Goal: Transaction & Acquisition: Purchase product/service

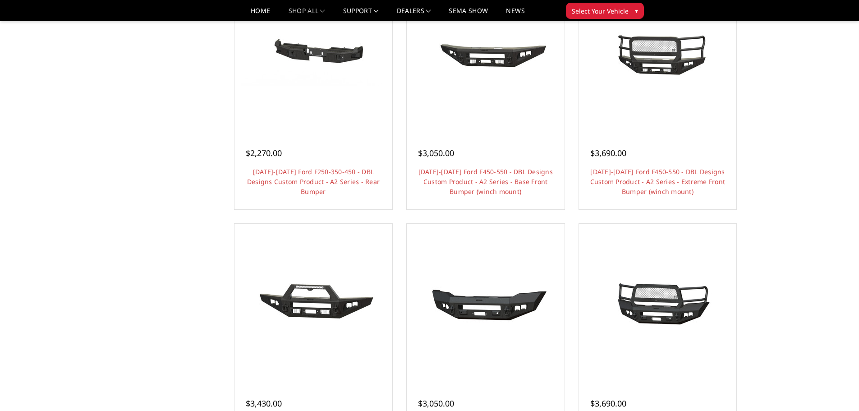
scroll to position [180, 0]
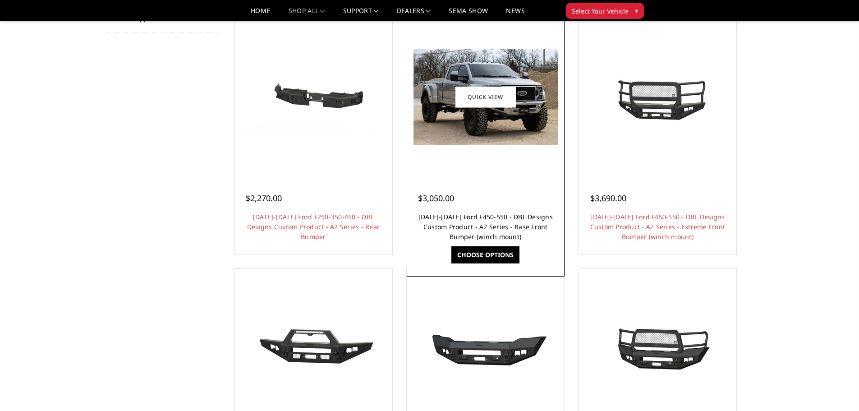
click at [491, 225] on link "2017-2022 Ford F450-550 - DBL Designs Custom Product - A2 Series - Base Front B…" at bounding box center [486, 226] width 134 height 28
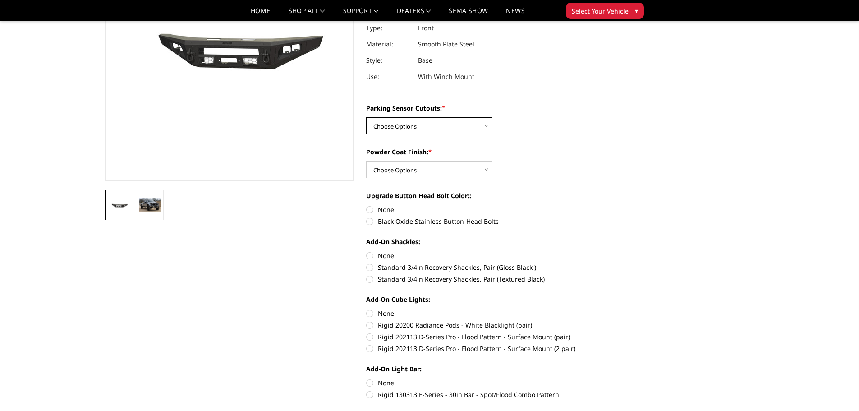
click at [461, 123] on select "Choose Options Yes - I have front parking sensors No - I do NOT have parking se…" at bounding box center [429, 125] width 126 height 17
select select "540"
click at [366, 117] on select "Choose Options Yes - I have front parking sensors No - I do NOT have parking se…" at bounding box center [429, 125] width 126 height 17
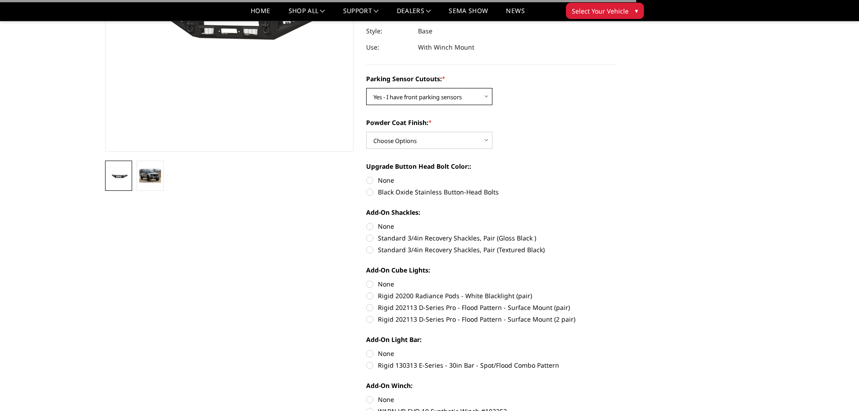
scroll to position [180, 0]
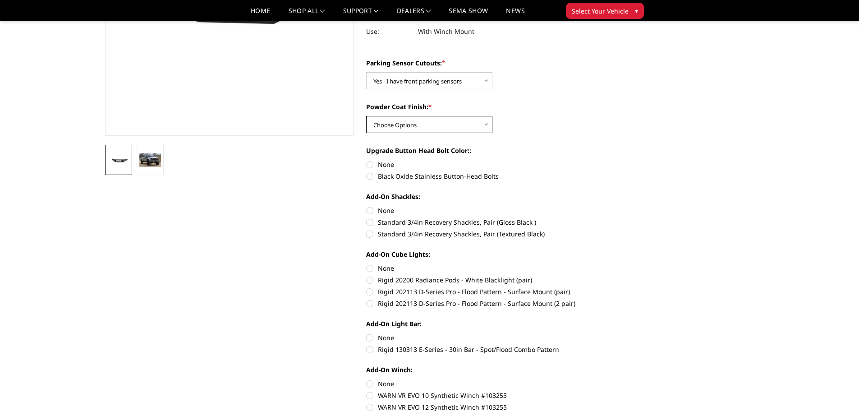
click at [448, 127] on select "Choose Options Bare metal (included) Texture Black Powder Coat" at bounding box center [429, 124] width 126 height 17
select select "520"
click at [366, 116] on select "Choose Options Bare metal (included) Texture Black Powder Coat" at bounding box center [429, 124] width 126 height 17
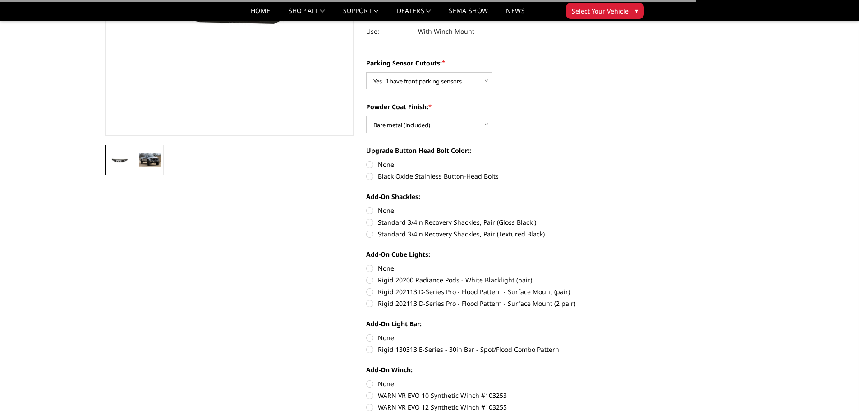
click at [551, 146] on label "Upgrade Button Head Bolt Color::" at bounding box center [490, 150] width 249 height 9
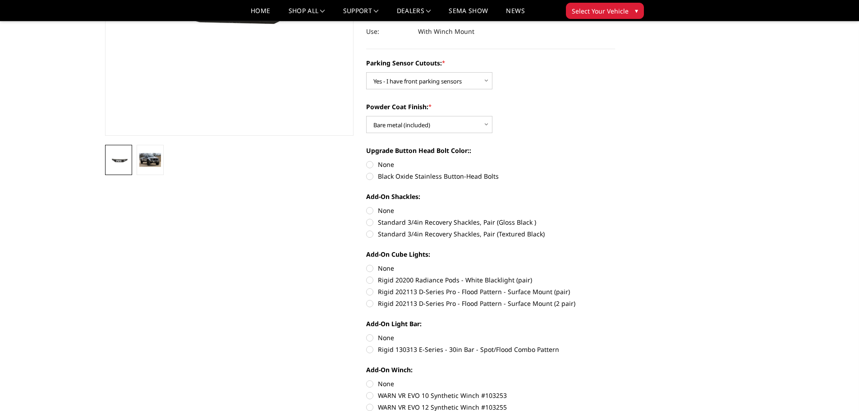
click at [371, 179] on label "Black Oxide Stainless Button-Head Bolts" at bounding box center [490, 175] width 249 height 9
click at [615, 160] on input "Black Oxide Stainless Button-Head Bolts" at bounding box center [615, 160] width 0 height 0
radio input "true"
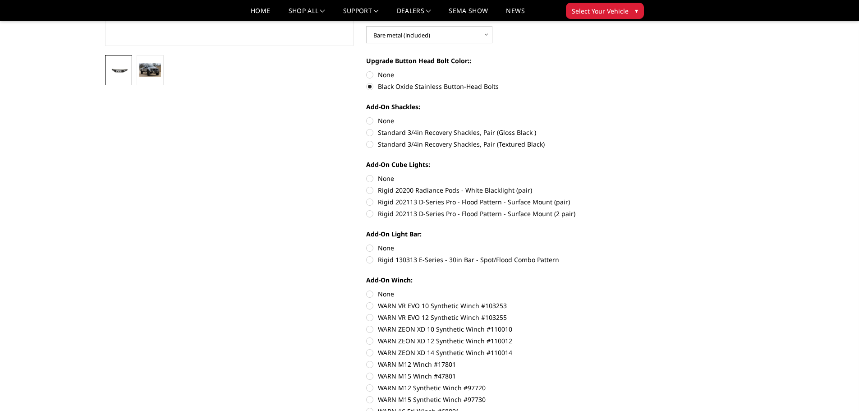
scroll to position [271, 0]
click at [371, 144] on label "Standard 3/4in Recovery Shackles, Pair (Textured Black)" at bounding box center [490, 143] width 249 height 9
click at [615, 128] on input "Standard 3/4in Recovery Shackles, Pair (Textured Black)" at bounding box center [615, 127] width 0 height 0
radio input "true"
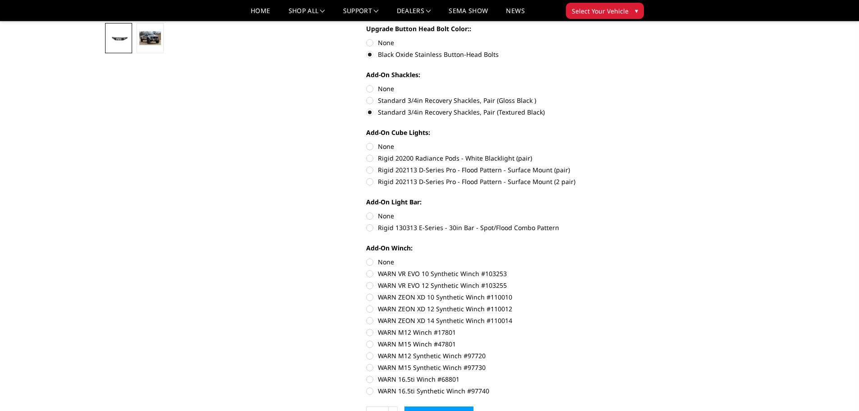
scroll to position [316, 0]
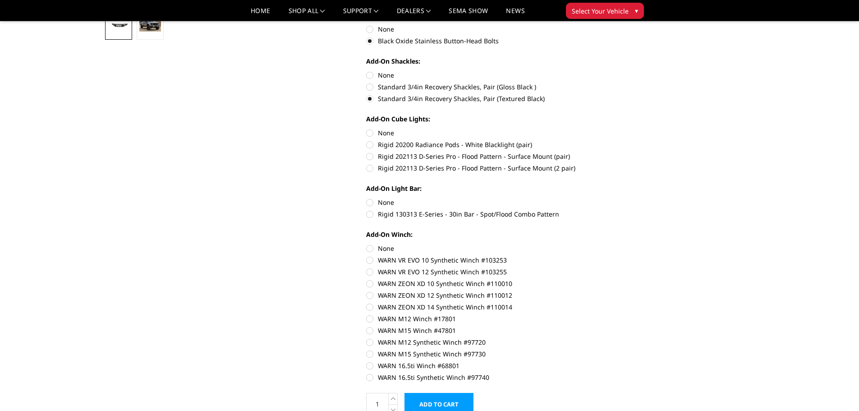
click at [375, 166] on label "Rigid 202113 D-Series Pro - Flood Pattern - Surface Mount (2 pair)" at bounding box center [490, 167] width 249 height 9
click at [615, 152] on input "Rigid 202113 D-Series Pro - Flood Pattern - Surface Mount (2 pair)" at bounding box center [615, 152] width 0 height 0
radio input "true"
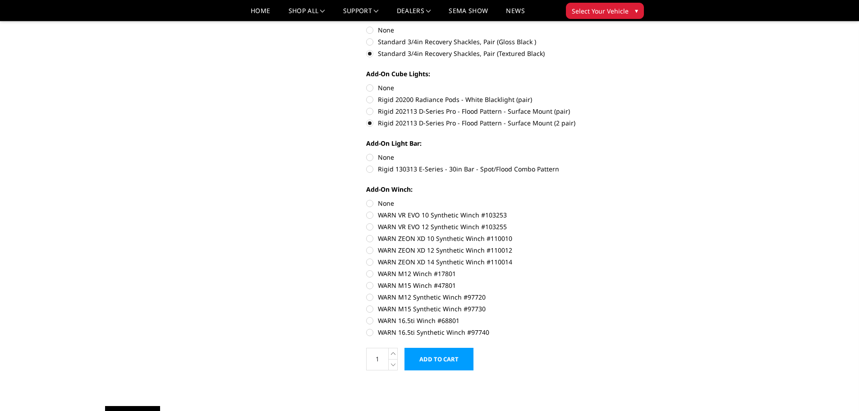
scroll to position [406, 0]
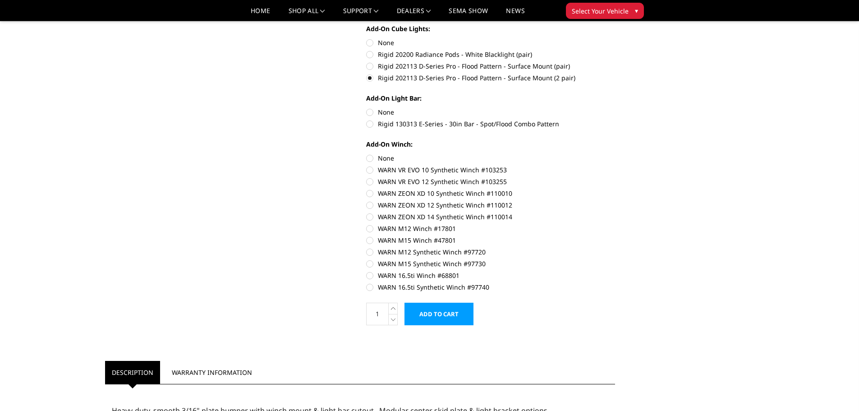
click at [448, 276] on label "WARN 16.5ti Winch #68801" at bounding box center [490, 275] width 249 height 9
click at [615, 259] on input "WARN 16.5ti Winch #68801" at bounding box center [615, 259] width 0 height 0
radio input "true"
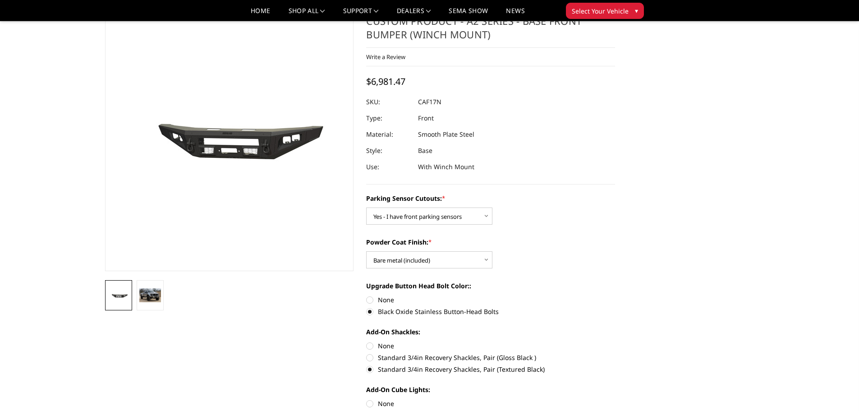
scroll to position [0, 0]
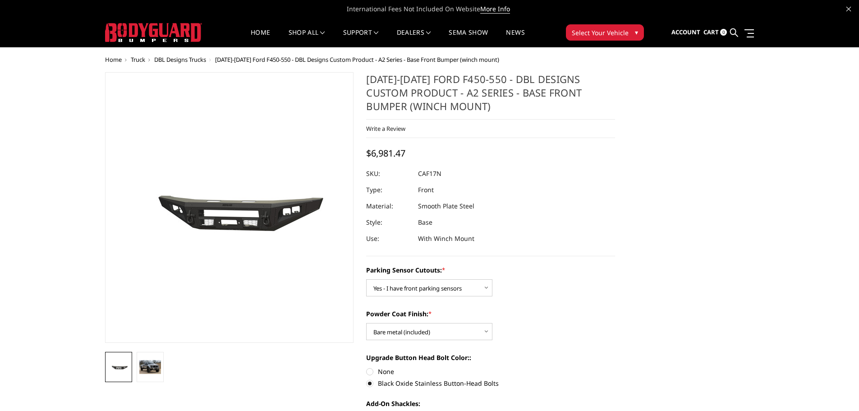
click at [703, 34] on ul "Account Sign in Register Cart 0 Search Search" at bounding box center [713, 32] width 83 height 28
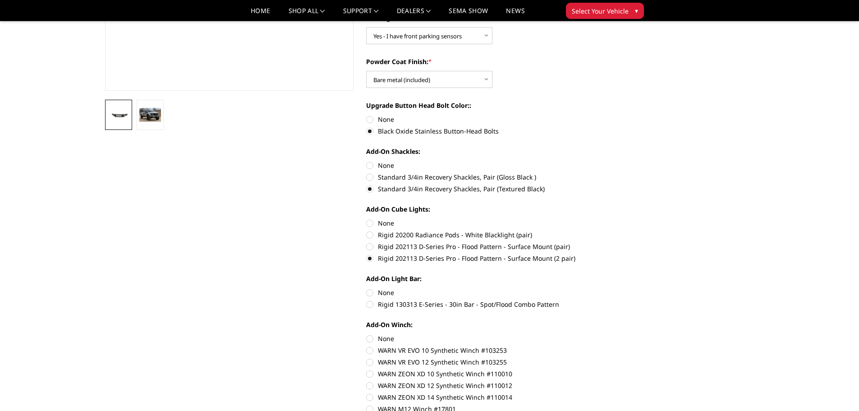
scroll to position [451, 0]
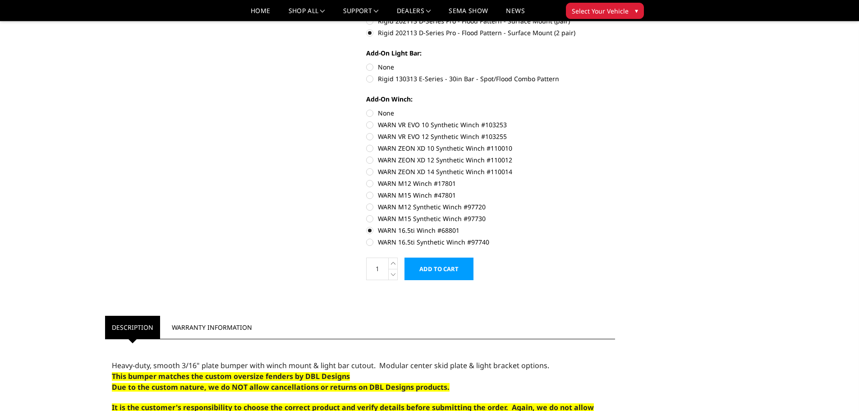
click at [462, 270] on input "Add to Cart" at bounding box center [439, 269] width 69 height 23
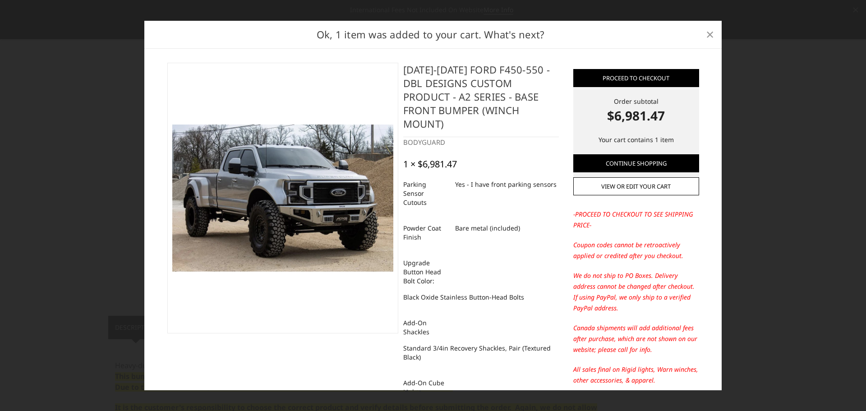
click at [709, 35] on span "×" at bounding box center [710, 33] width 8 height 19
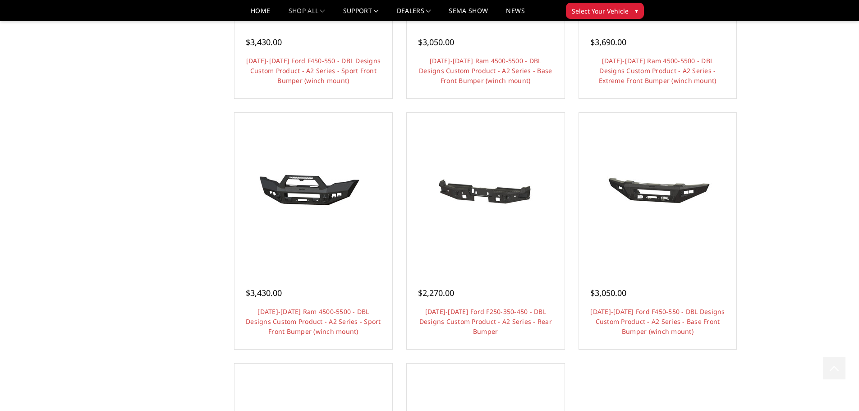
scroll to position [584, 0]
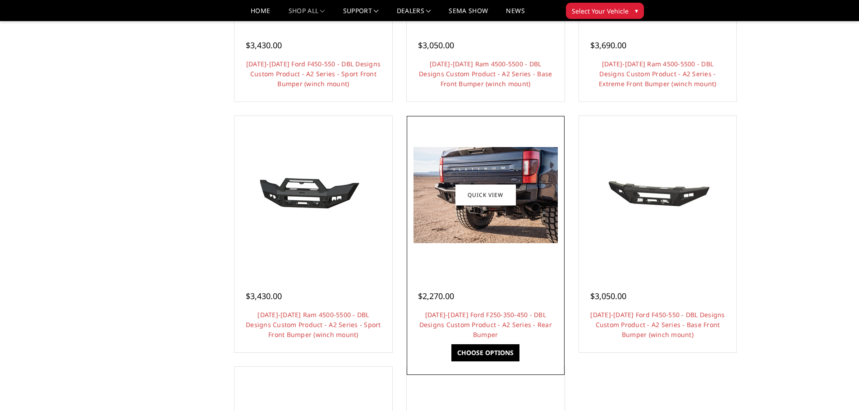
click at [499, 210] on img at bounding box center [486, 195] width 144 height 96
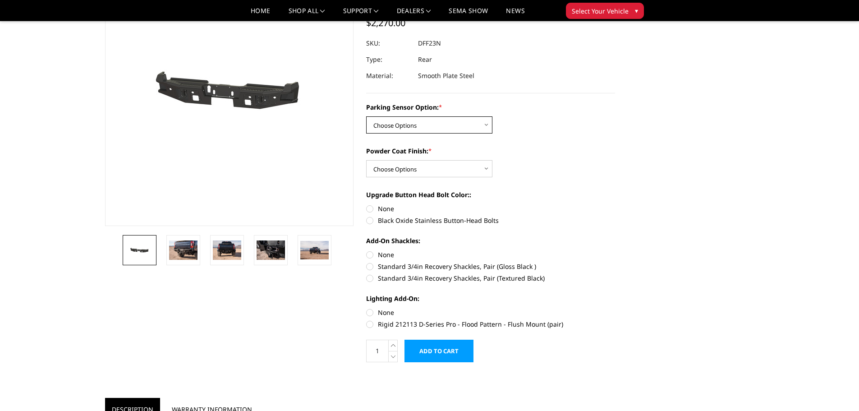
click at [429, 119] on select "Choose Options Yes - With sensor cutouts No - Without sensor cutouts" at bounding box center [429, 124] width 126 height 17
select select "564"
click at [366, 116] on select "Choose Options Yes - With sensor cutouts No - Without sensor cutouts" at bounding box center [429, 124] width 126 height 17
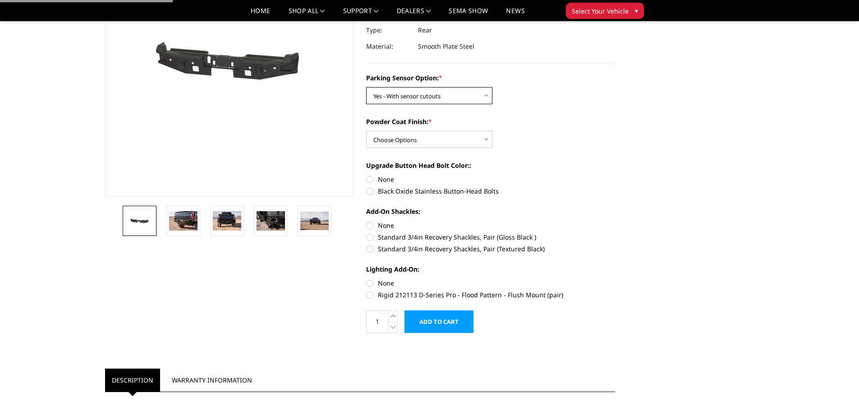
scroll to position [135, 0]
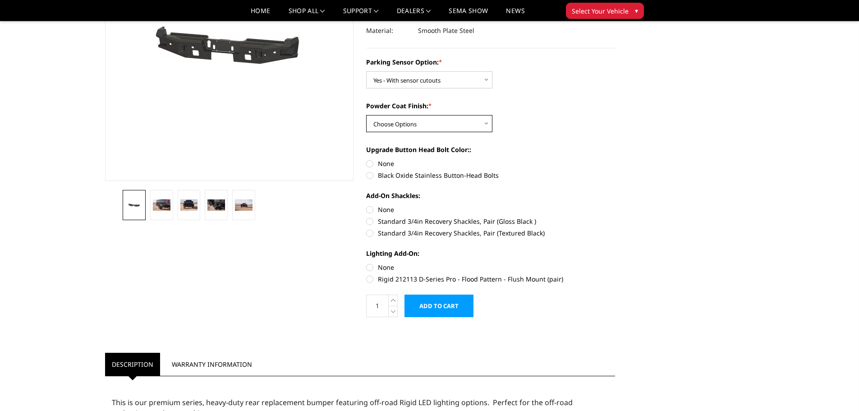
click at [446, 124] on select "Choose Options Bare metal (included) Texture black powder coat" at bounding box center [429, 123] width 126 height 17
select select "551"
click at [366, 115] on select "Choose Options Bare metal (included) Texture black powder coat" at bounding box center [429, 123] width 126 height 17
click at [599, 125] on div "Powder Coat Finish: * Choose Options Bare metal (included) Texture black powder…" at bounding box center [490, 116] width 249 height 31
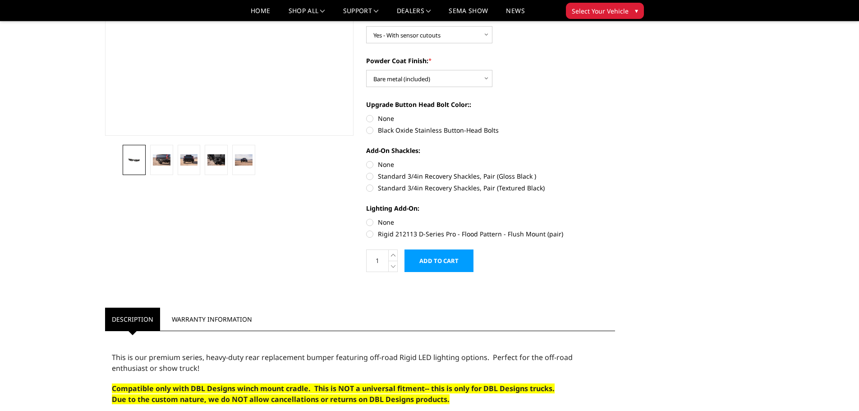
click at [480, 131] on label "Black Oxide Stainless Button-Head Bolts" at bounding box center [490, 129] width 249 height 9
click at [615, 114] on input "Black Oxide Stainless Button-Head Bolts" at bounding box center [615, 114] width 0 height 0
radio input "true"
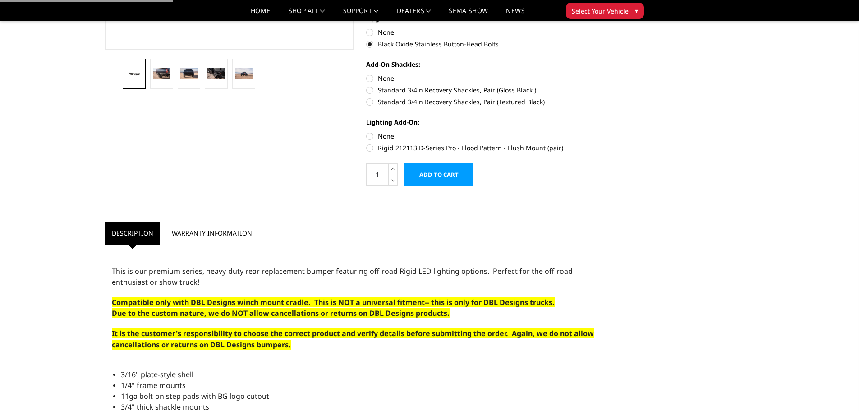
scroll to position [271, 0]
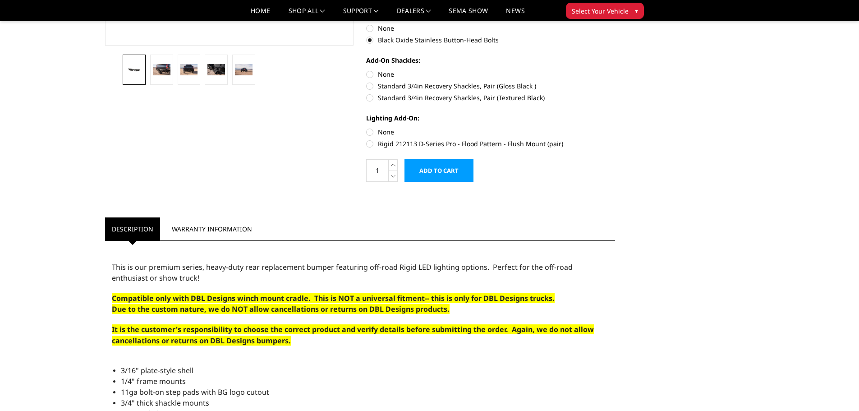
click at [436, 100] on label "Standard 3/4in Recovery Shackles, Pair (Textured Black)" at bounding box center [490, 97] width 249 height 9
click at [615, 82] on input "Standard 3/4in Recovery Shackles, Pair (Textured Black)" at bounding box center [615, 81] width 0 height 0
radio input "true"
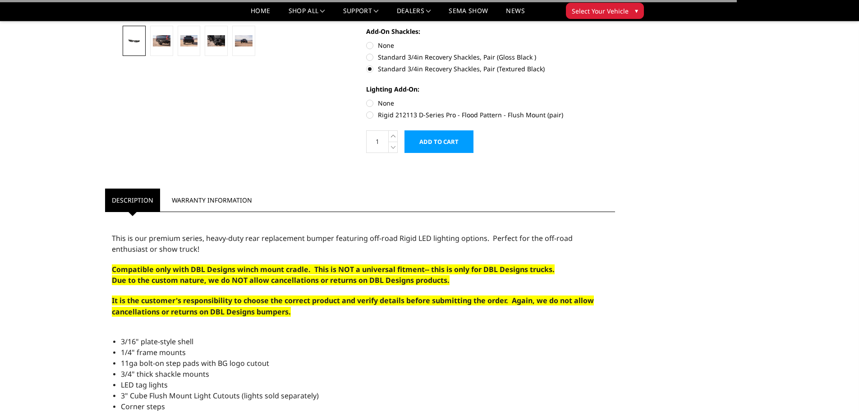
scroll to position [316, 0]
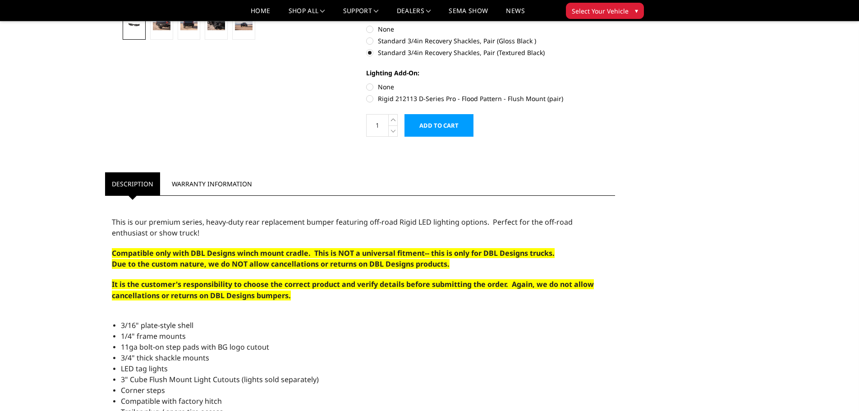
click at [373, 99] on label "Rigid 212113 D-Series Pro - Flood Pattern - Flush Mount (pair)" at bounding box center [490, 98] width 249 height 9
click at [615, 83] on input "Rigid 212113 D-Series Pro - Flood Pattern - Flush Mount (pair)" at bounding box center [615, 82] width 0 height 0
radio input "true"
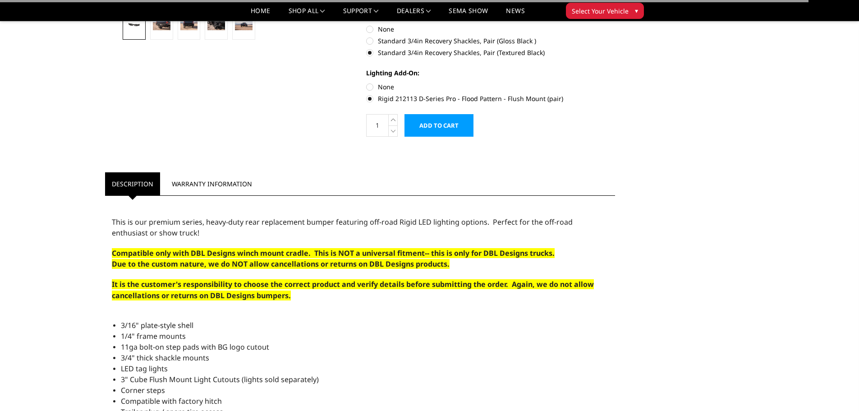
scroll to position [271, 0]
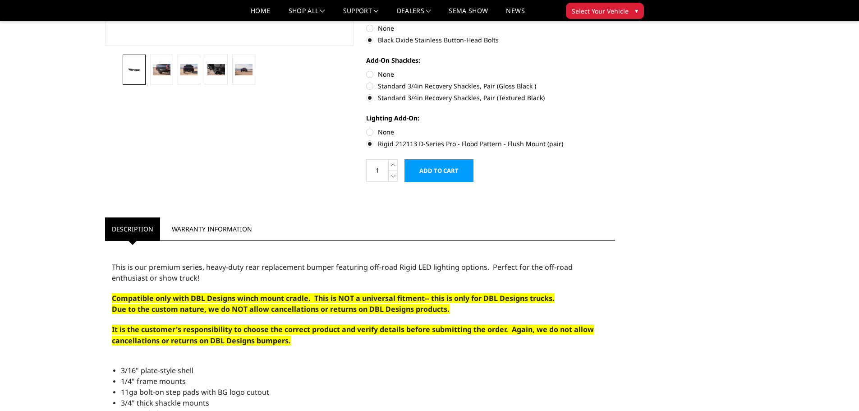
click at [445, 171] on input "Add to Cart" at bounding box center [439, 170] width 69 height 23
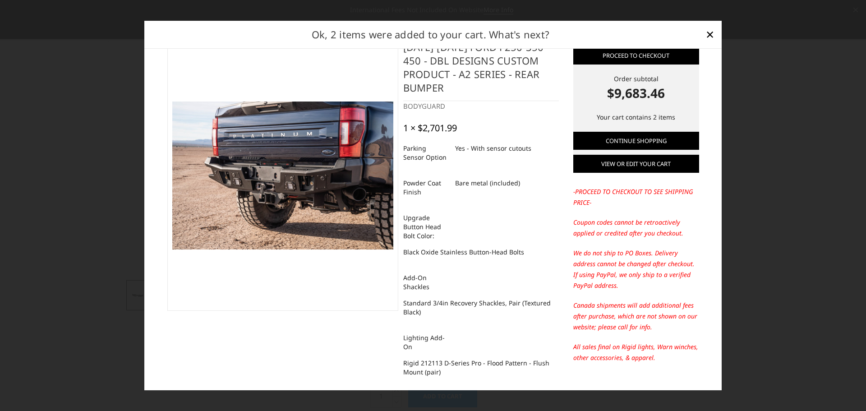
scroll to position [0, 0]
